Goal: Transaction & Acquisition: Purchase product/service

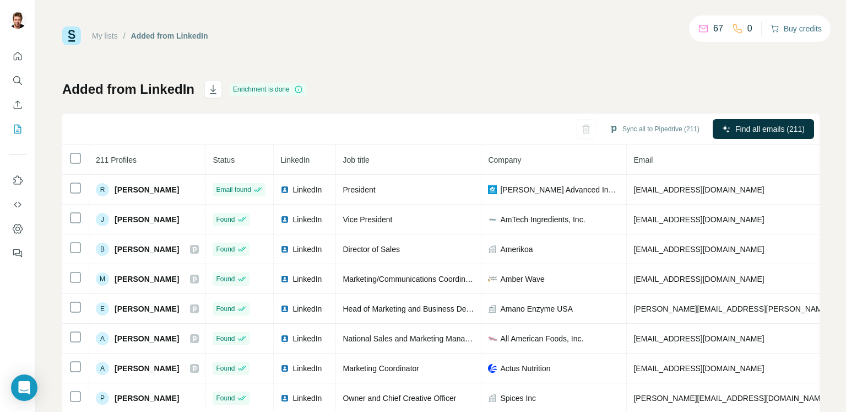
click at [810, 28] on button "Buy credits" at bounding box center [796, 28] width 51 height 15
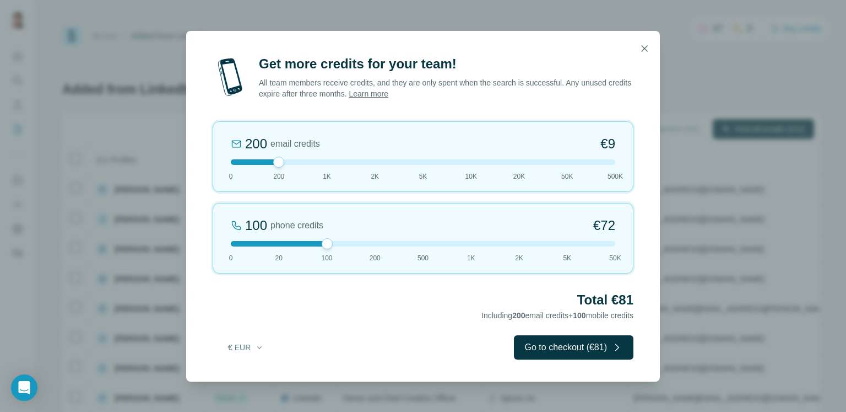
drag, startPoint x: 317, startPoint y: 242, endPoint x: 326, endPoint y: 242, distance: 9.4
click at [326, 242] on div at bounding box center [327, 243] width 11 height 11
drag, startPoint x: 308, startPoint y: 242, endPoint x: 340, endPoint y: 241, distance: 32.0
click at [340, 241] on div at bounding box center [423, 244] width 385 height 6
drag, startPoint x: 595, startPoint y: 225, endPoint x: 619, endPoint y: 223, distance: 24.3
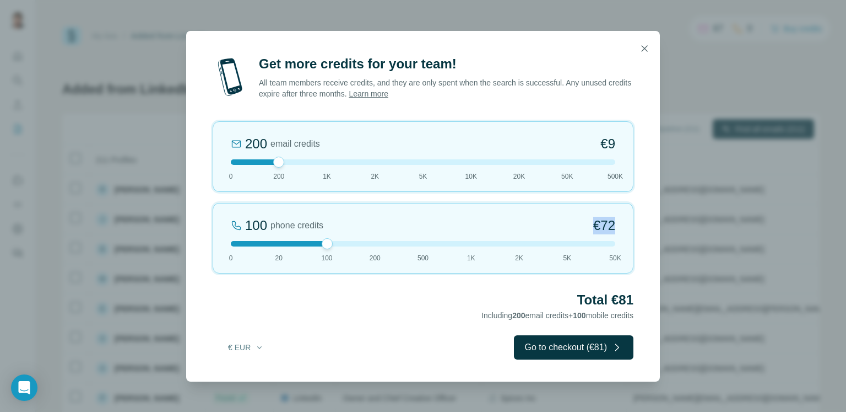
click at [619, 223] on div "100 phone credits €[PHONE_NUMBER] 1K 2K 5K 50K" at bounding box center [423, 238] width 421 height 71
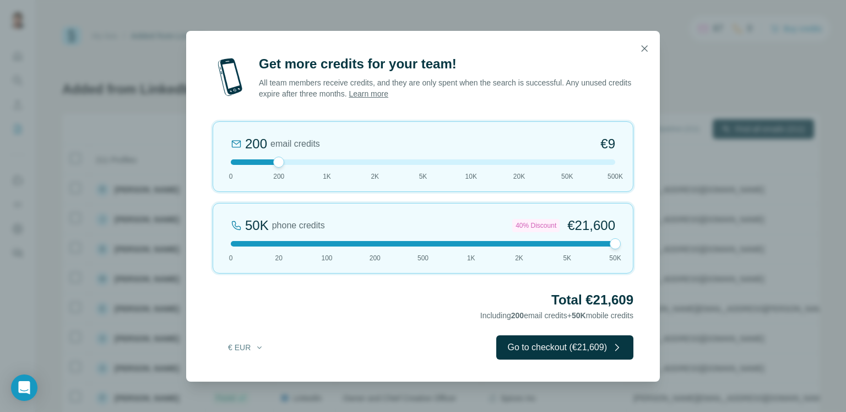
click at [576, 222] on span "€21,600" at bounding box center [591, 226] width 48 height 18
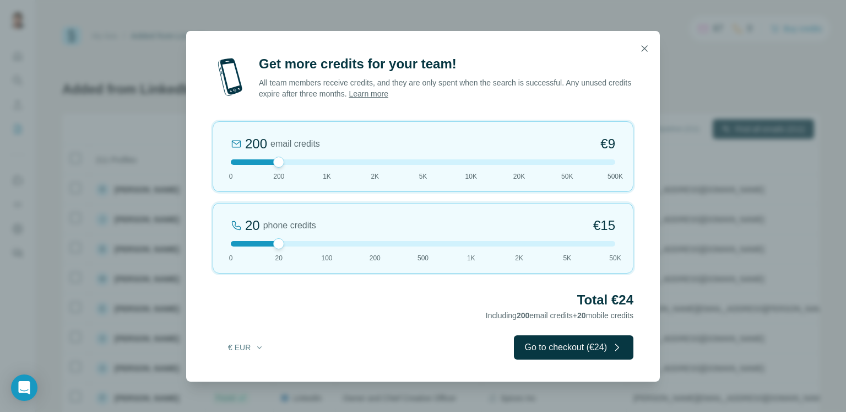
drag, startPoint x: 565, startPoint y: 244, endPoint x: 278, endPoint y: 249, distance: 287.6
click at [265, 248] on div "20 phone credits €[PHONE_NUMBER] 1K 2K 5K 50K" at bounding box center [423, 238] width 421 height 71
click at [253, 351] on button "€ EUR" at bounding box center [245, 347] width 51 height 20
click at [239, 375] on span "$ USD" at bounding box center [233, 371] width 23 height 11
drag, startPoint x: 283, startPoint y: 241, endPoint x: 333, endPoint y: 242, distance: 49.6
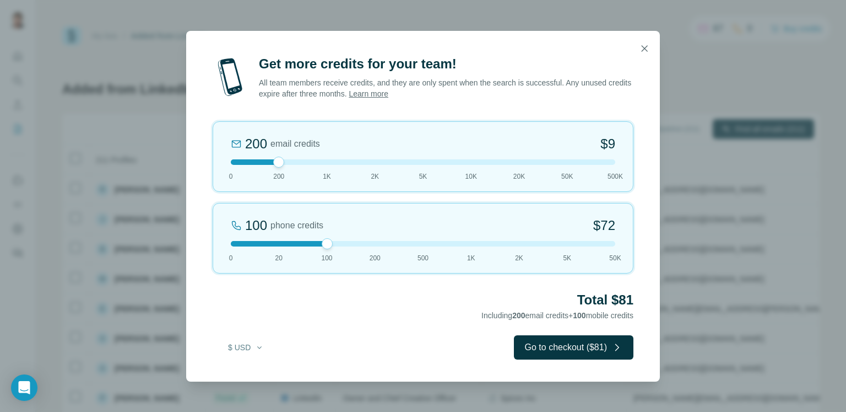
click at [333, 242] on div at bounding box center [423, 244] width 385 height 6
click at [582, 345] on button "Go to checkout ($81)" at bounding box center [574, 347] width 120 height 24
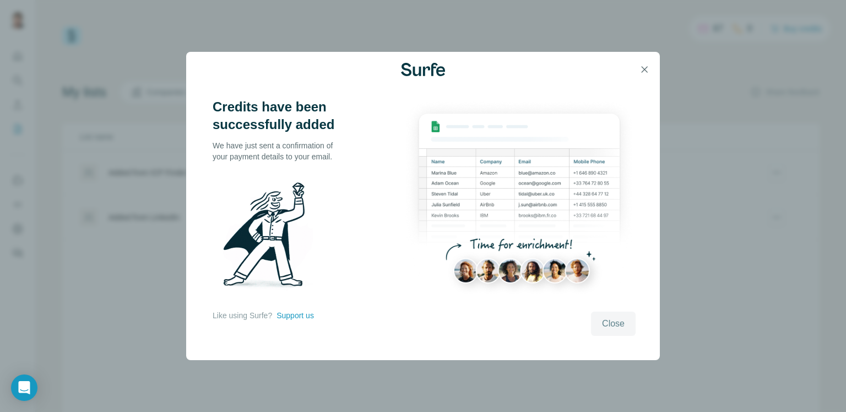
click at [625, 326] on button "Close" at bounding box center [613, 323] width 45 height 24
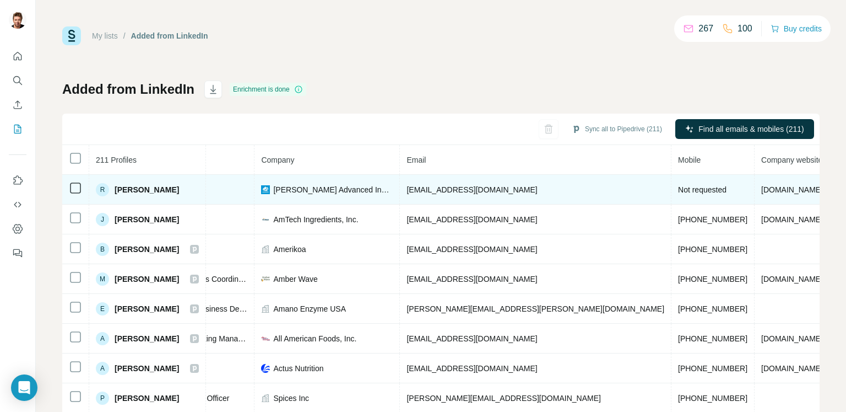
scroll to position [0, 234]
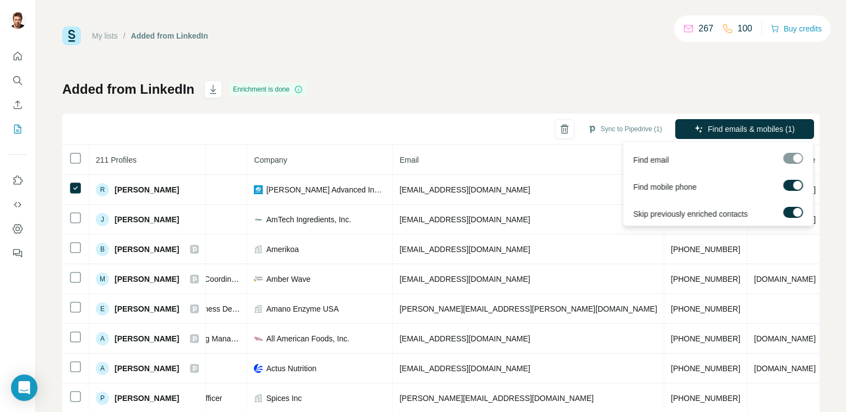
click at [797, 182] on div at bounding box center [797, 185] width 9 height 9
click at [791, 183] on div at bounding box center [788, 185] width 9 height 9
click at [796, 153] on div at bounding box center [793, 158] width 20 height 11
click at [797, 161] on div at bounding box center [793, 158] width 20 height 11
click at [754, 127] on span "Find emails & mobiles (1)" at bounding box center [751, 128] width 87 height 11
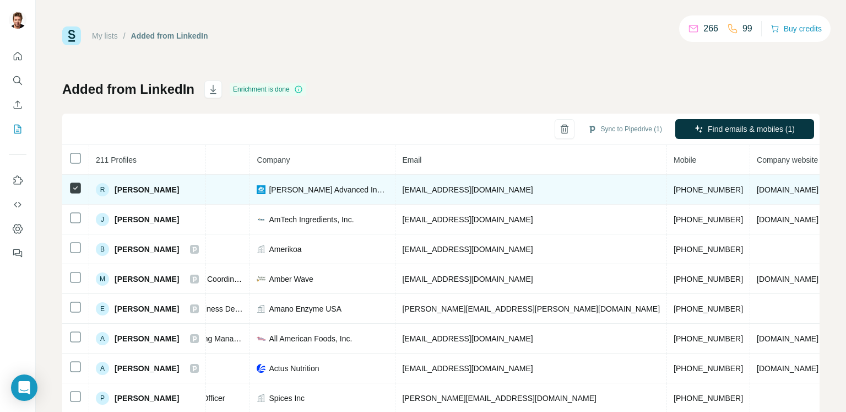
scroll to position [0, 231]
click at [674, 190] on span "+17142764349" at bounding box center [708, 189] width 69 height 9
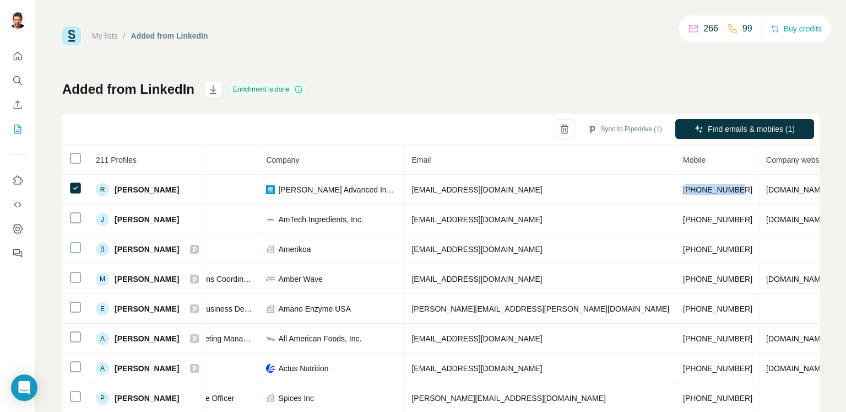
copy span "17142764349"
